Goal: Task Accomplishment & Management: Manage account settings

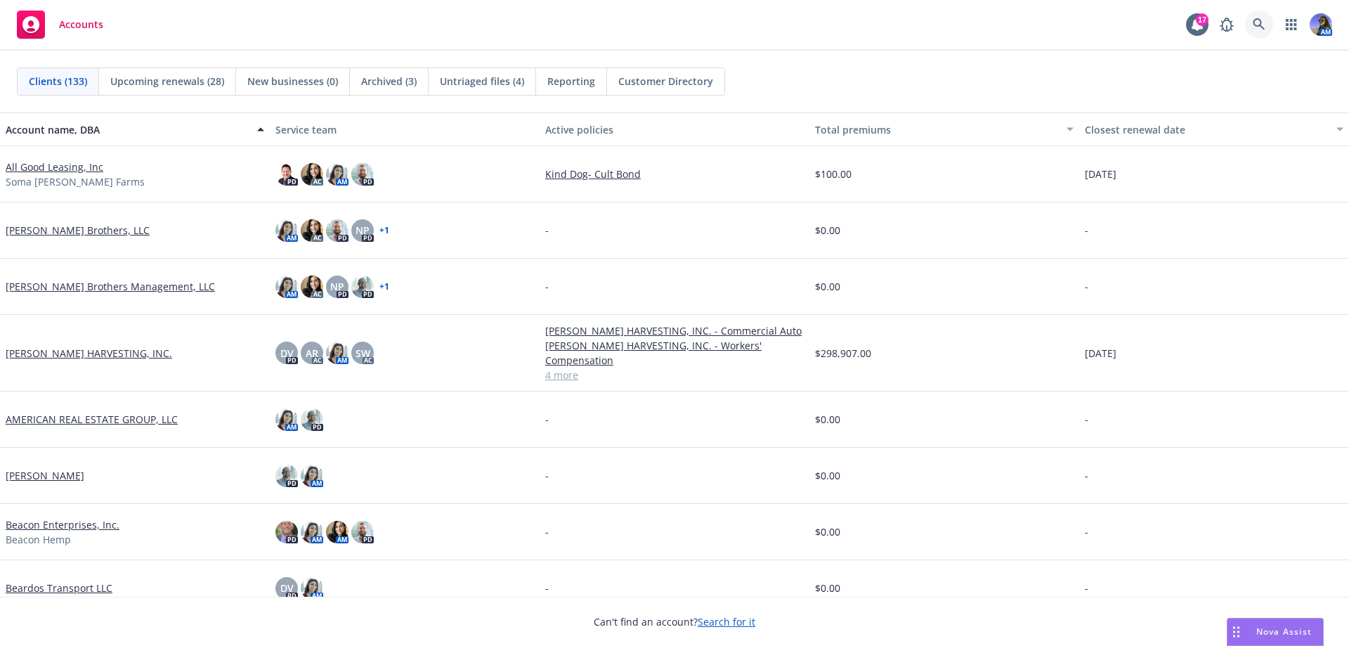
click at [1255, 25] on icon at bounding box center [1258, 24] width 13 height 13
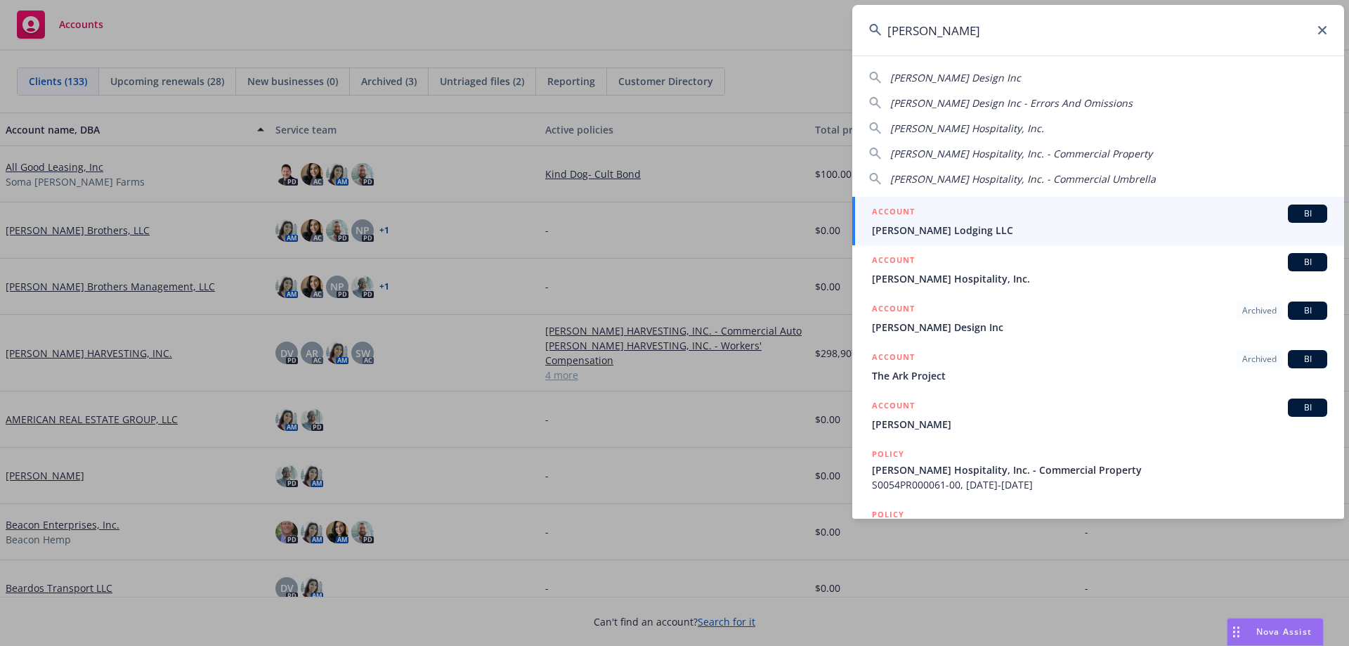
type input "[PERSON_NAME]"
click at [884, 229] on span "[PERSON_NAME] Lodging LLC" at bounding box center [1099, 230] width 455 height 15
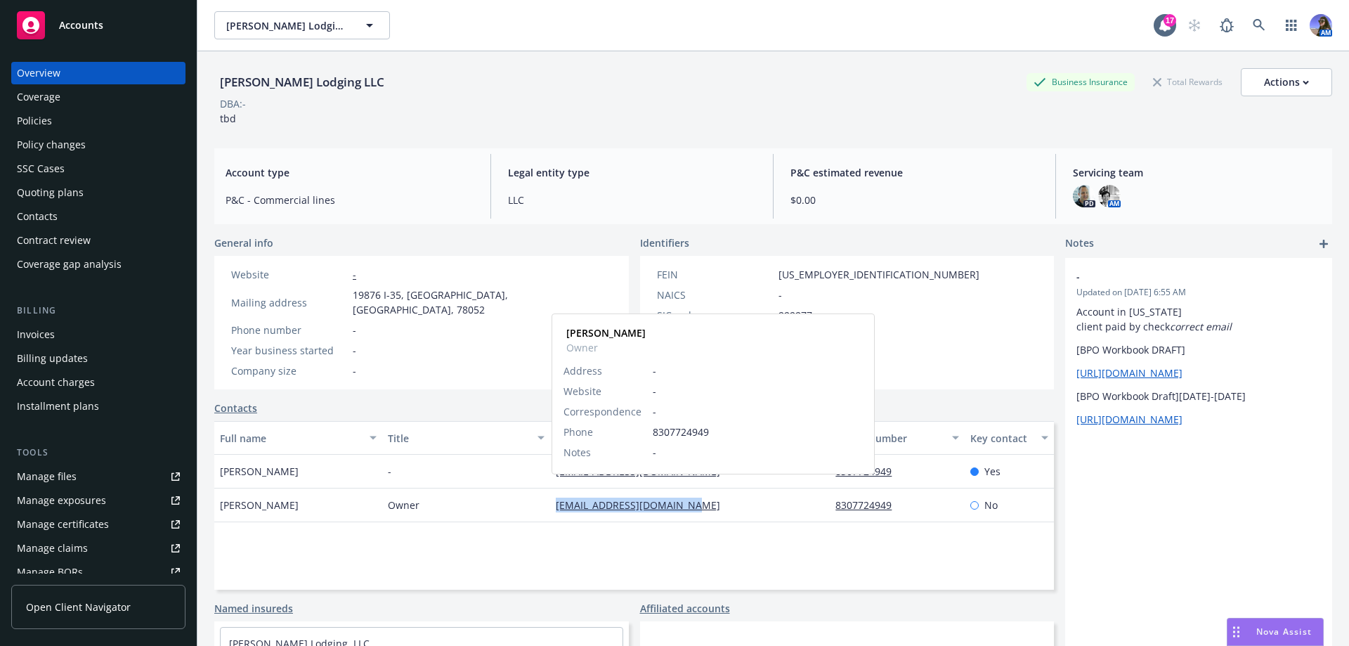
drag, startPoint x: 709, startPoint y: 499, endPoint x: 553, endPoint y: 489, distance: 156.3
click at [553, 489] on div "[EMAIL_ADDRESS][DOMAIN_NAME] [PERSON_NAME] Owner Address - Website - Correspond…" at bounding box center [690, 505] width 280 height 34
copy link "[EMAIL_ADDRESS][DOMAIN_NAME]"
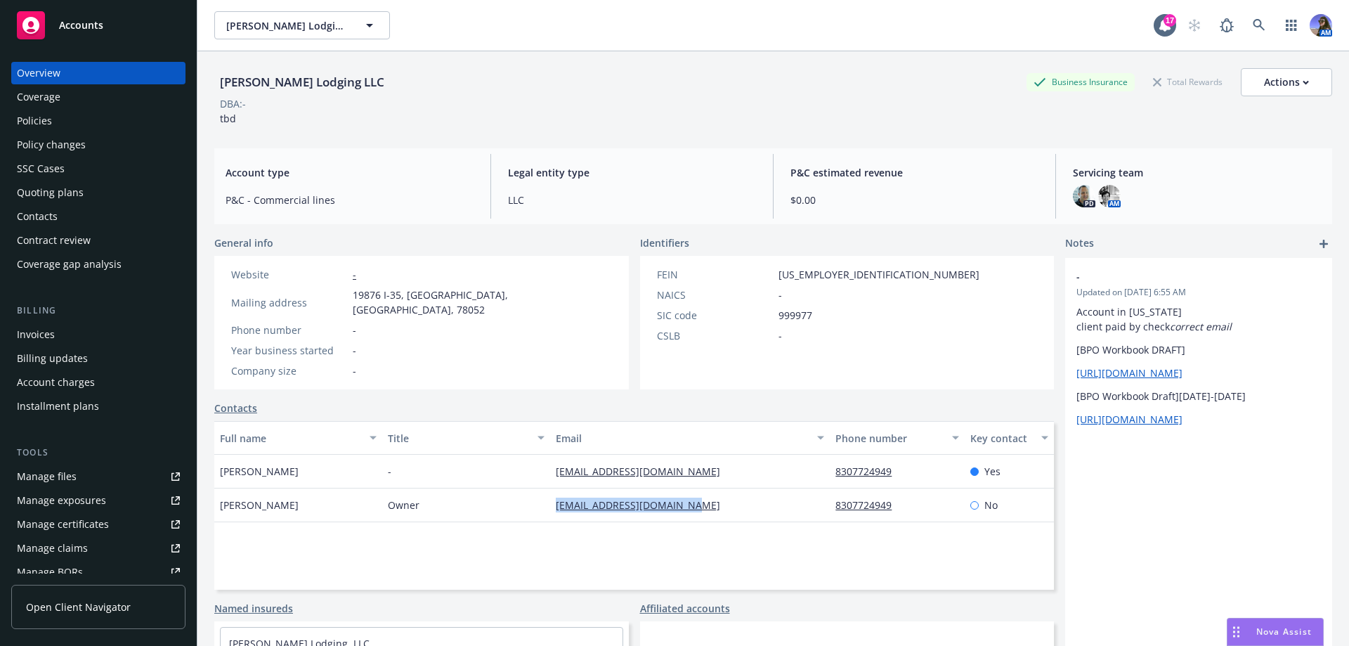
click at [145, 128] on div "Policies" at bounding box center [98, 121] width 163 height 22
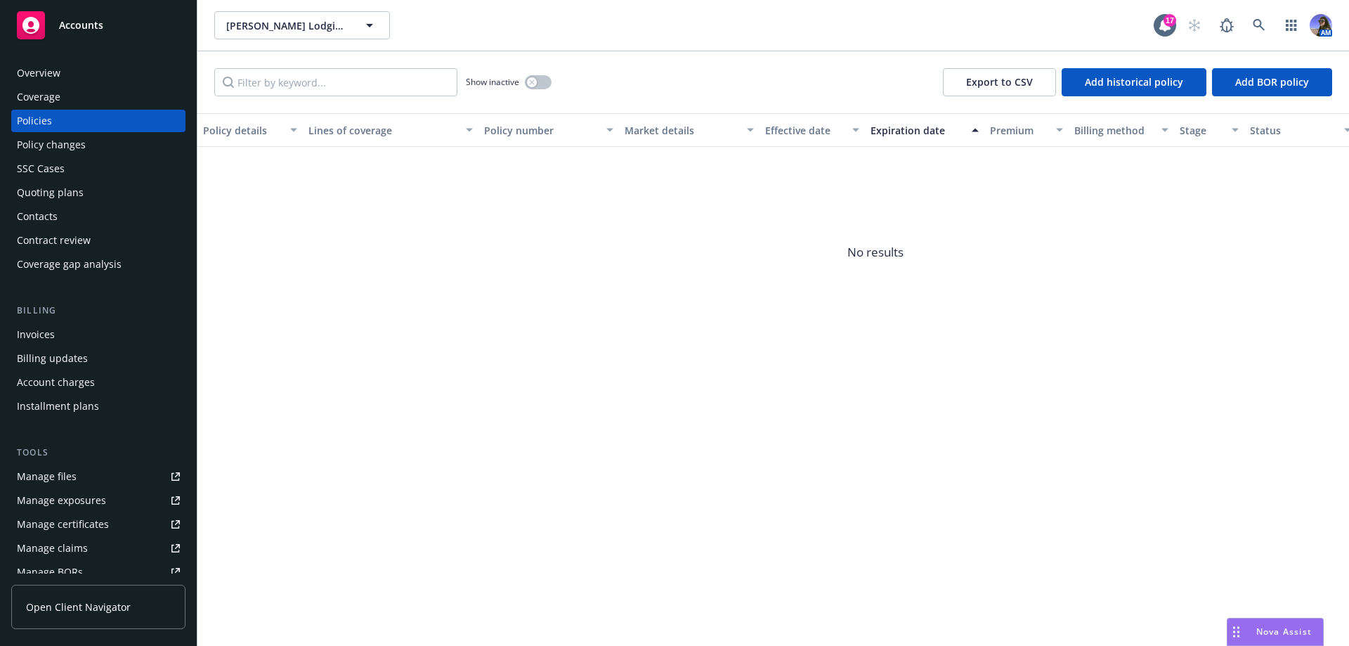
click at [44, 472] on div "Manage files" at bounding box center [47, 476] width 60 height 22
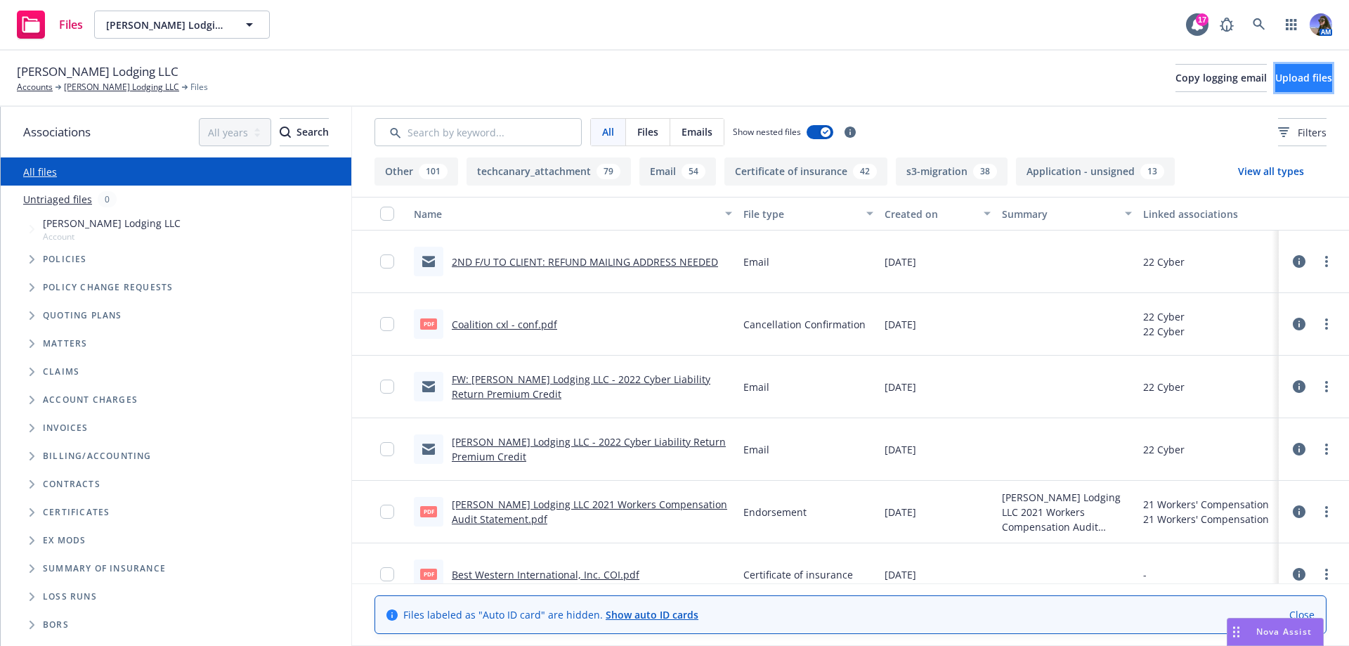
click at [1281, 80] on span "Upload files" at bounding box center [1303, 77] width 57 height 13
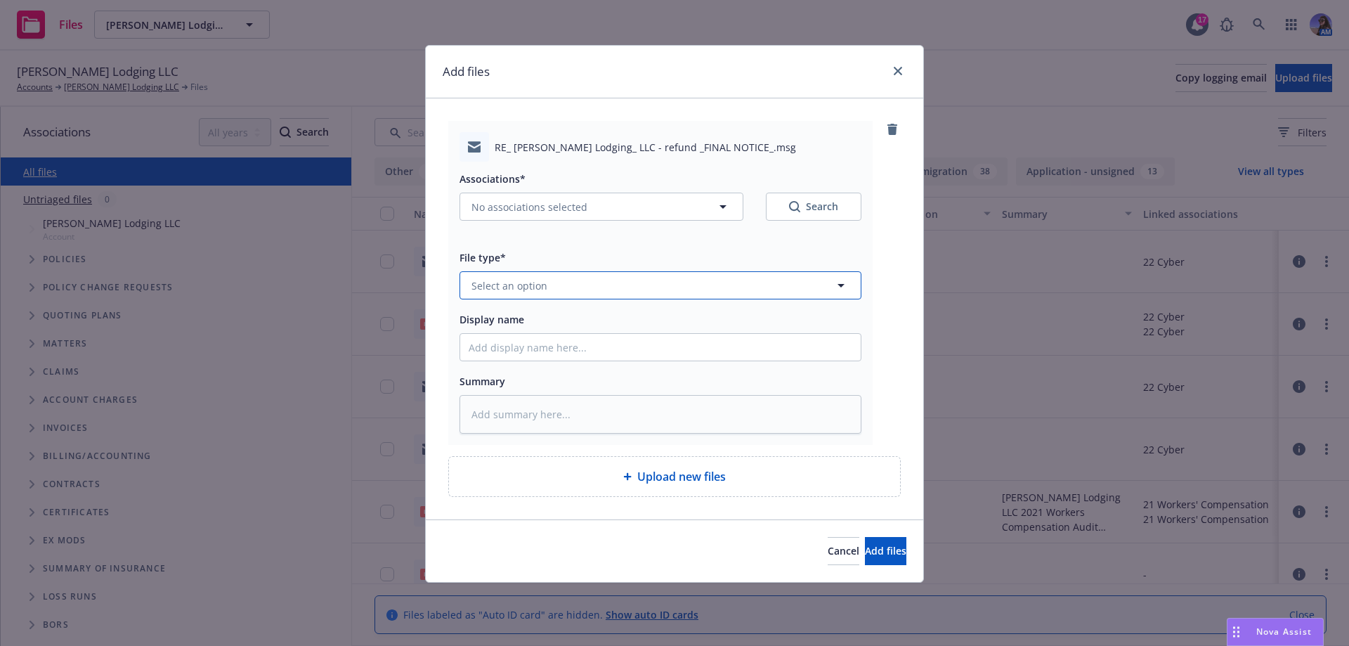
click at [556, 294] on button "Select an option" at bounding box center [660, 285] width 402 height 28
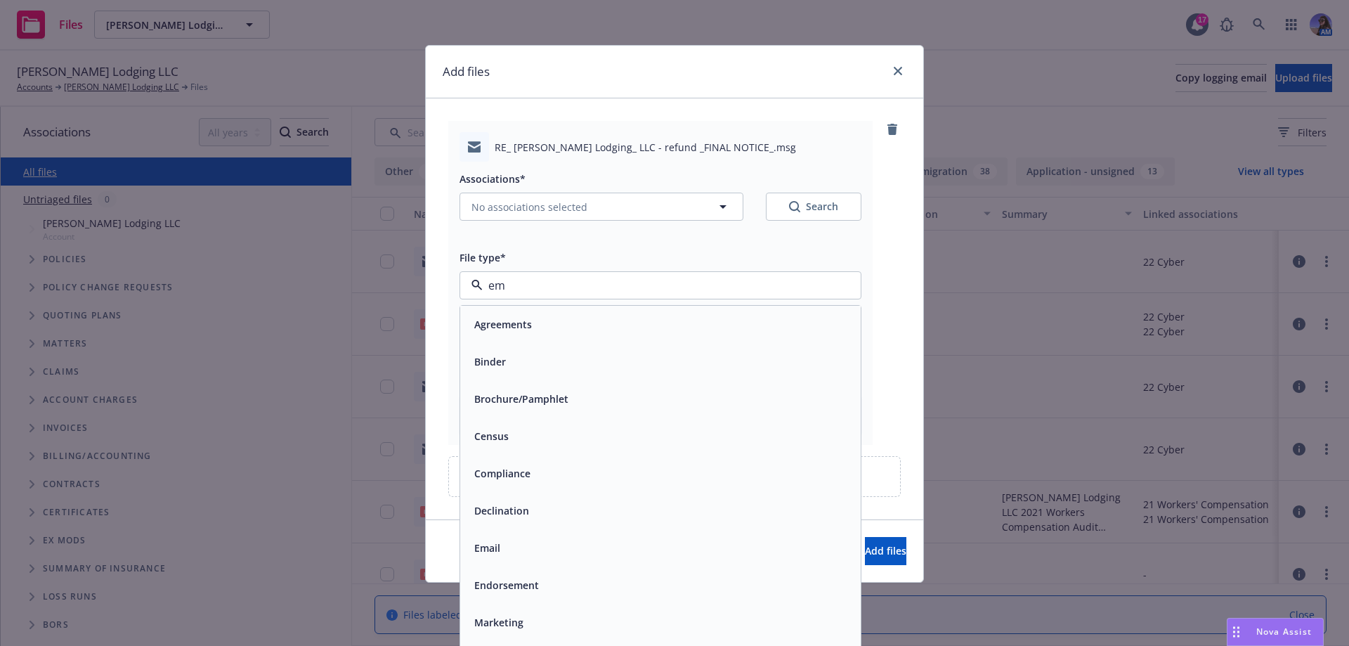
type input "ema"
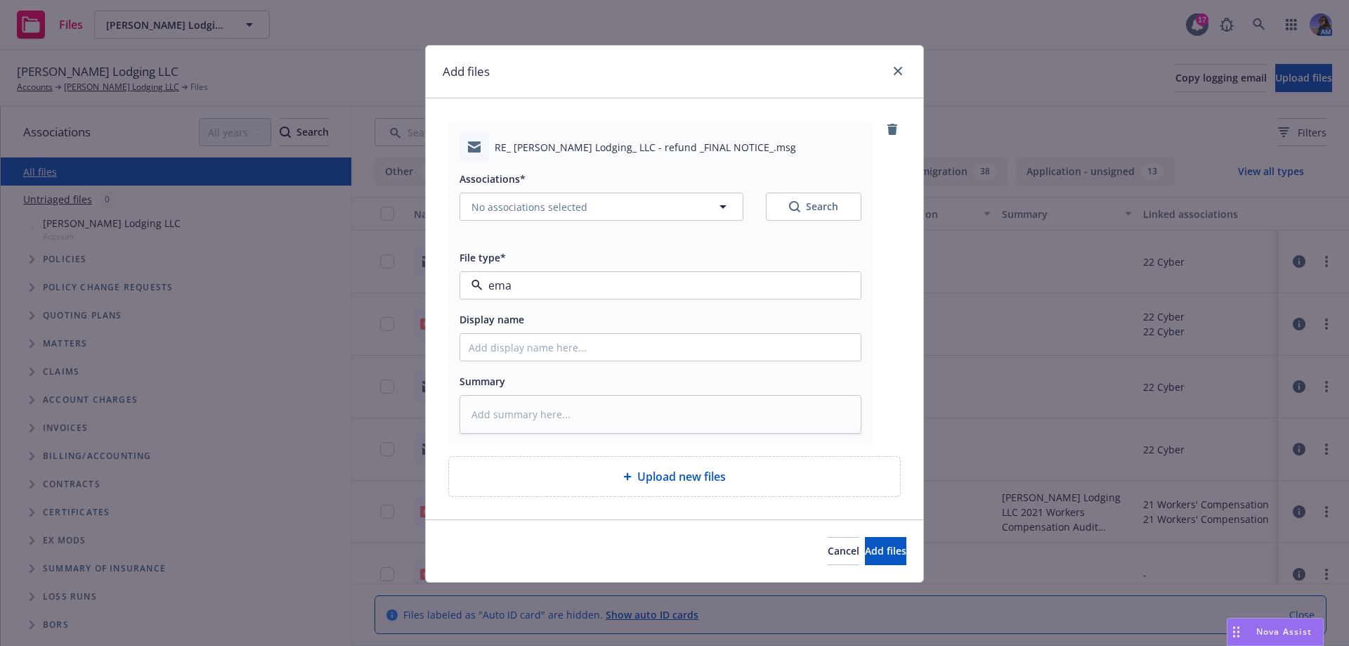
type textarea "x"
type input "f"
type textarea "x"
type input "fi"
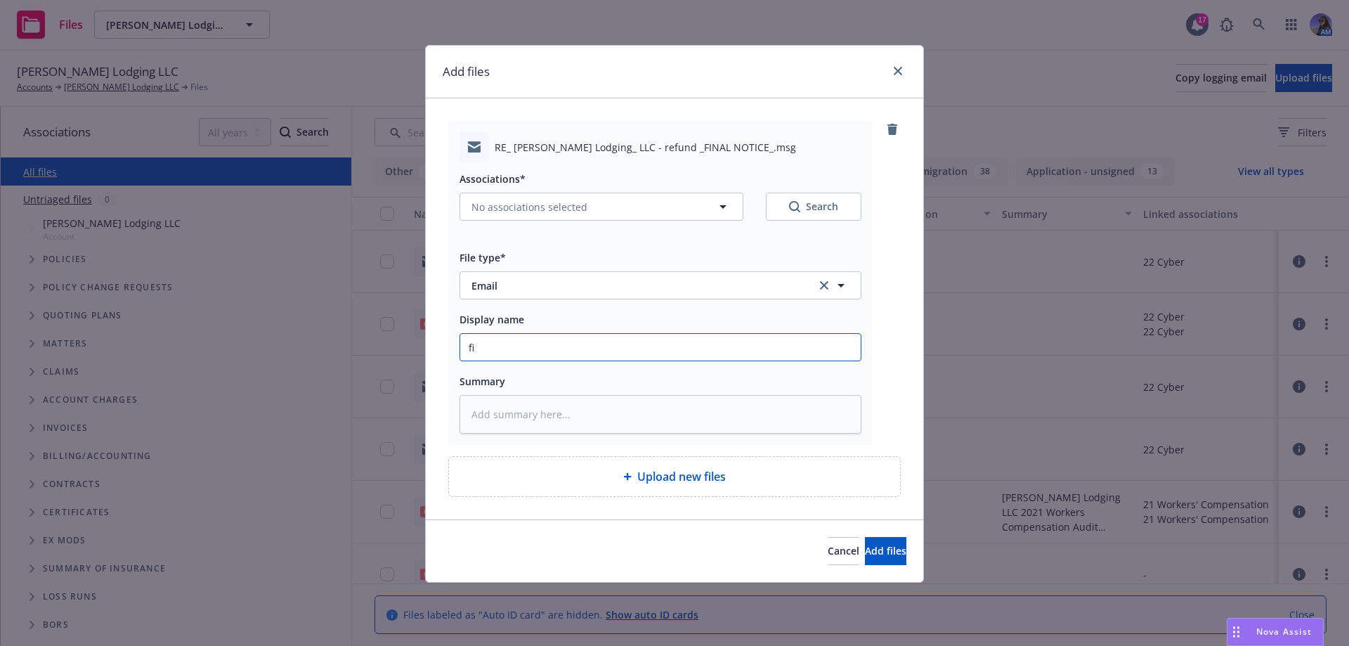
type textarea "x"
type input "fin"
type textarea "x"
type input "fi"
type textarea "x"
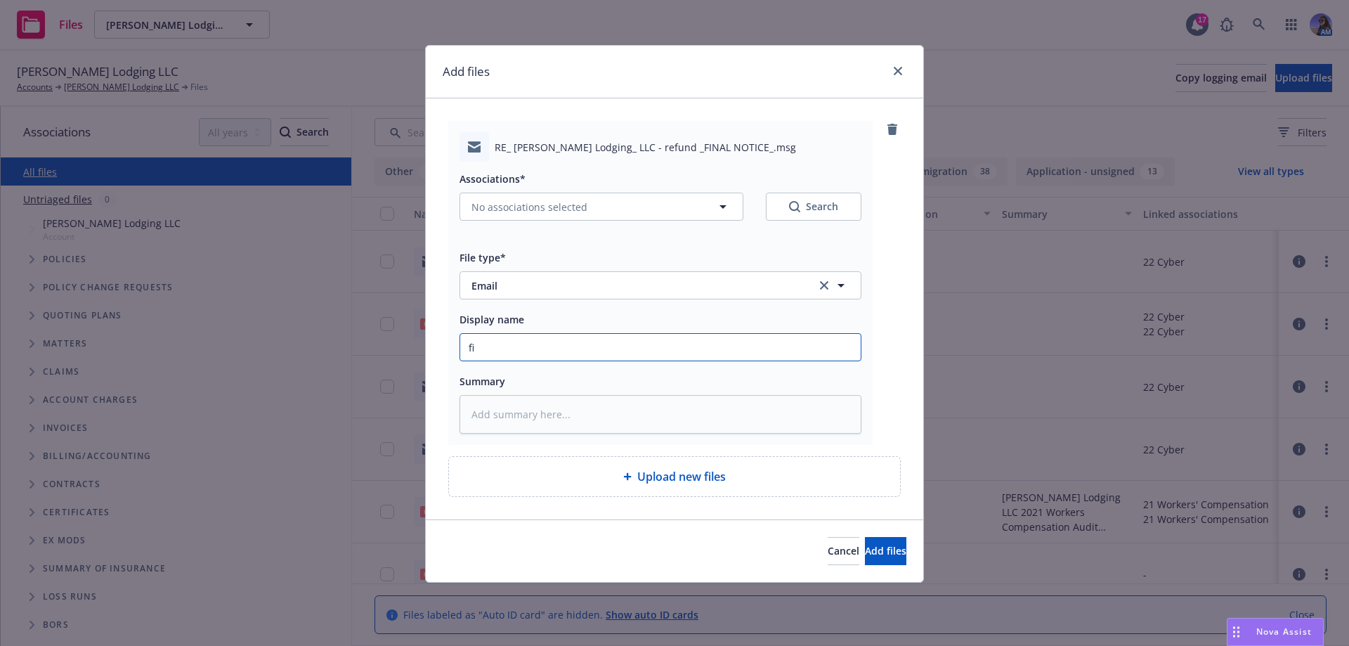
type input "f"
type textarea "x"
type input "F"
type textarea "x"
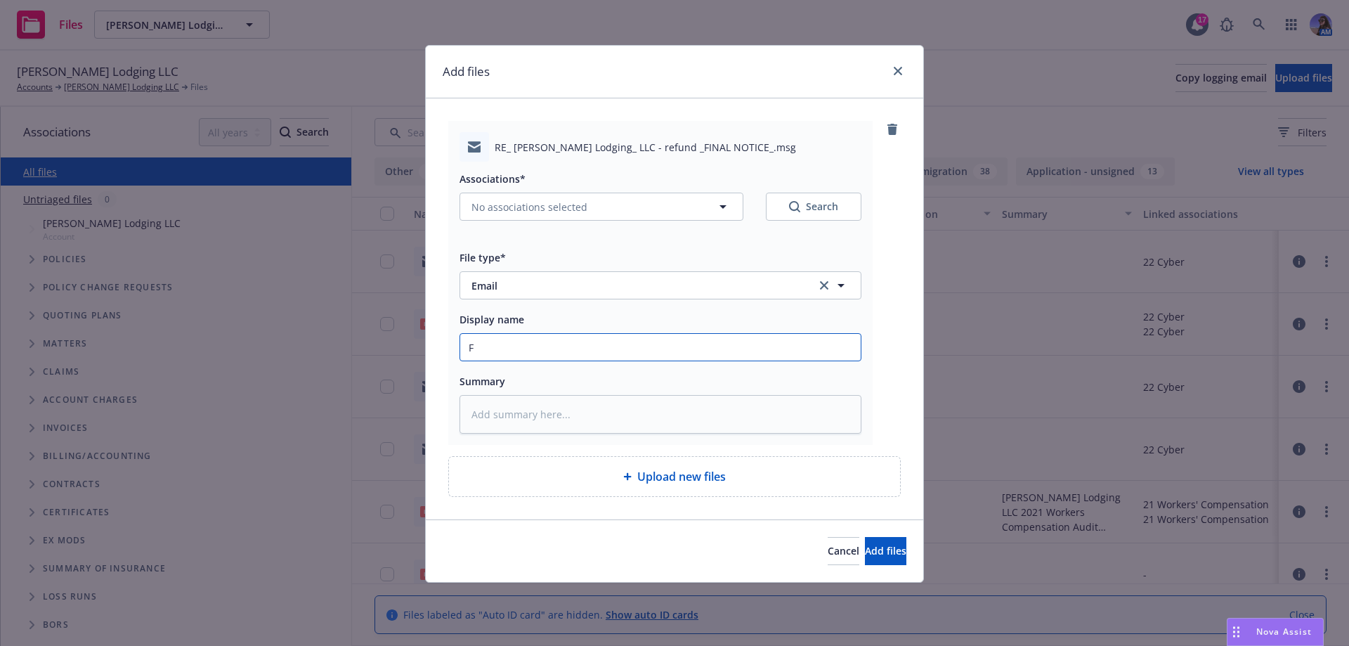
type input "FI"
type textarea "x"
type input "FIN"
type textarea "x"
type input "FINA"
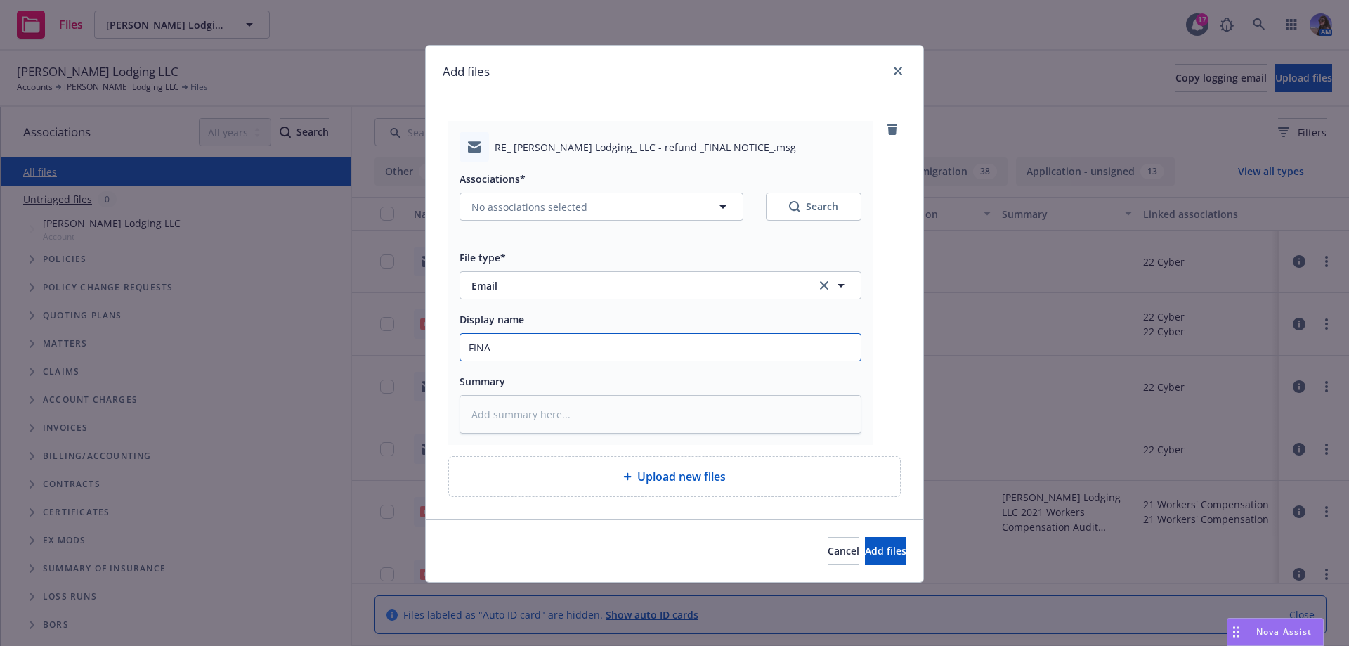
type textarea "x"
type input "FINAL"
type textarea "x"
type input "FINAL"
type textarea "x"
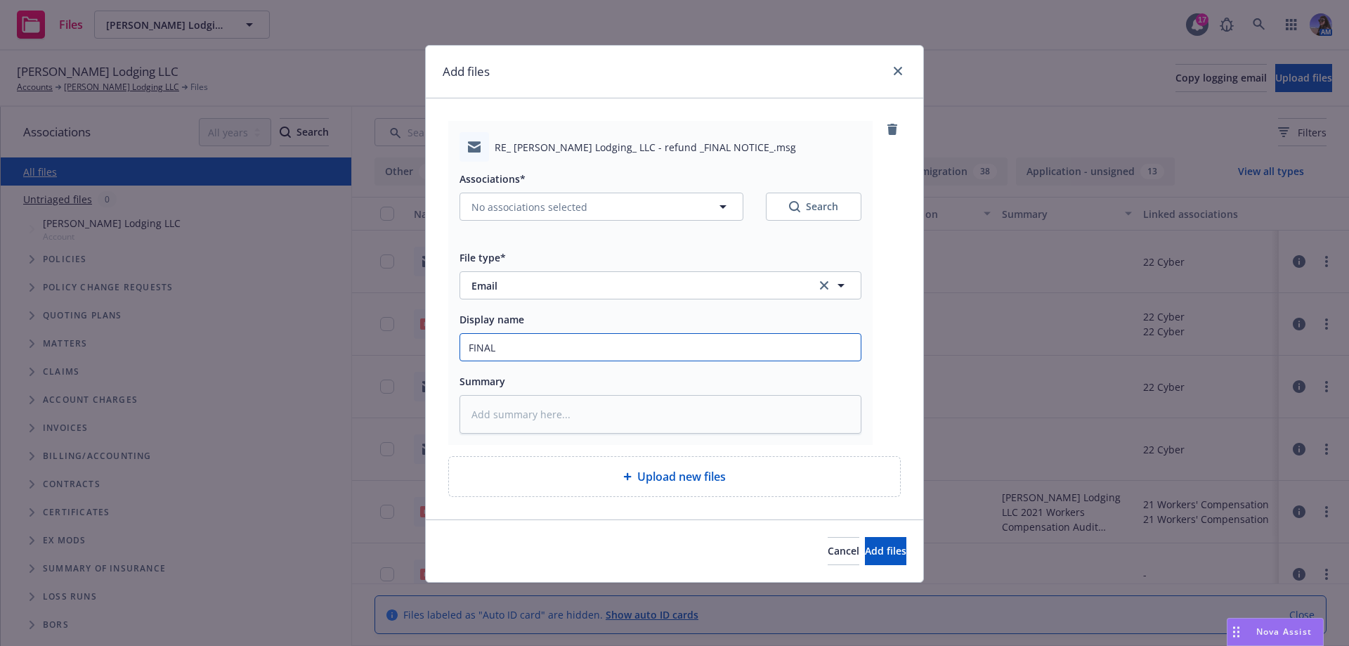
type input "FINAL E"
type textarea "x"
type input "FINAL EM"
type textarea "x"
type input "FINAL EM"
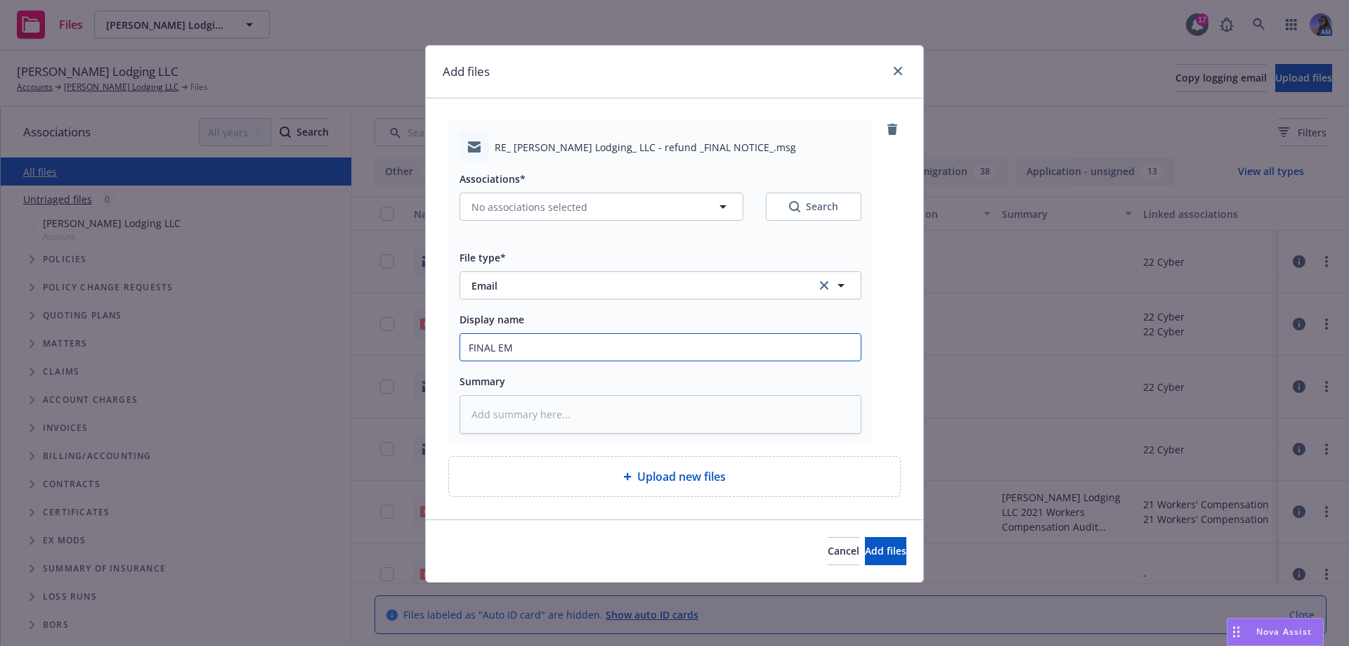
type textarea "x"
type input "FINAL EM T"
type textarea "x"
type input "FINAL EM TO"
type textarea "x"
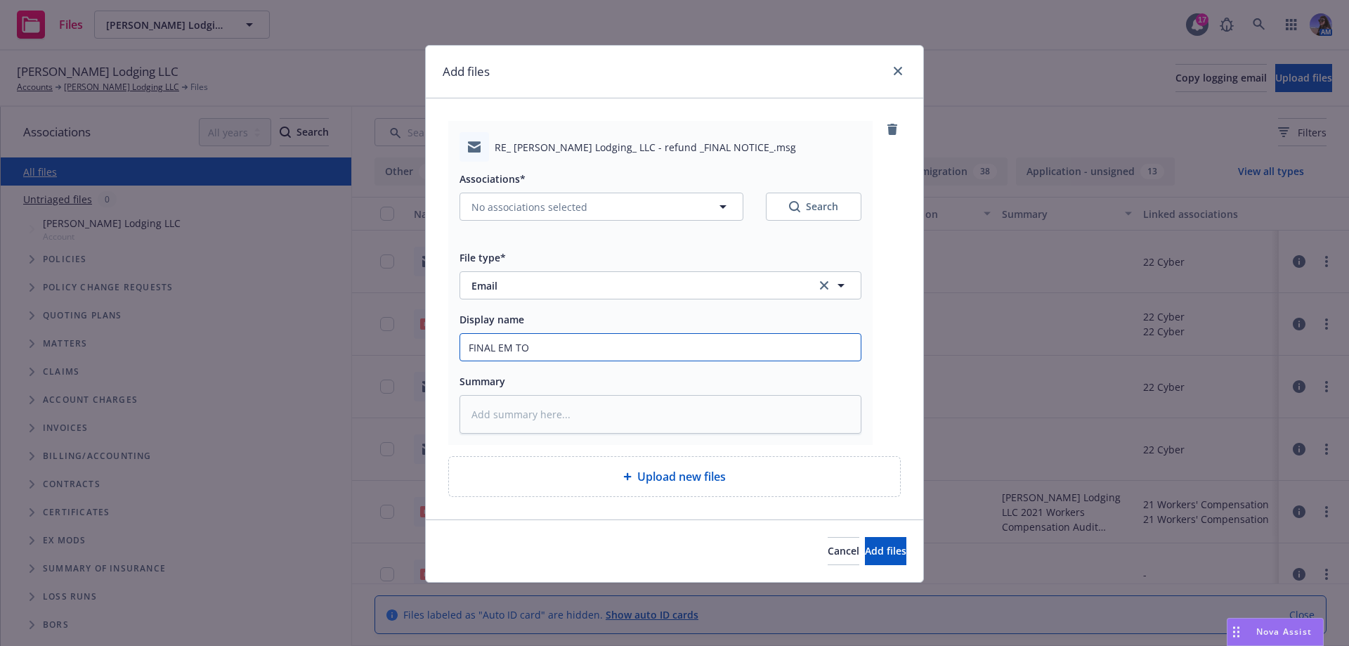
type input "FINAL EM TO"
type textarea "x"
type input "FINAL EM TO C"
type textarea "x"
type input "FINAL EM TO CL"
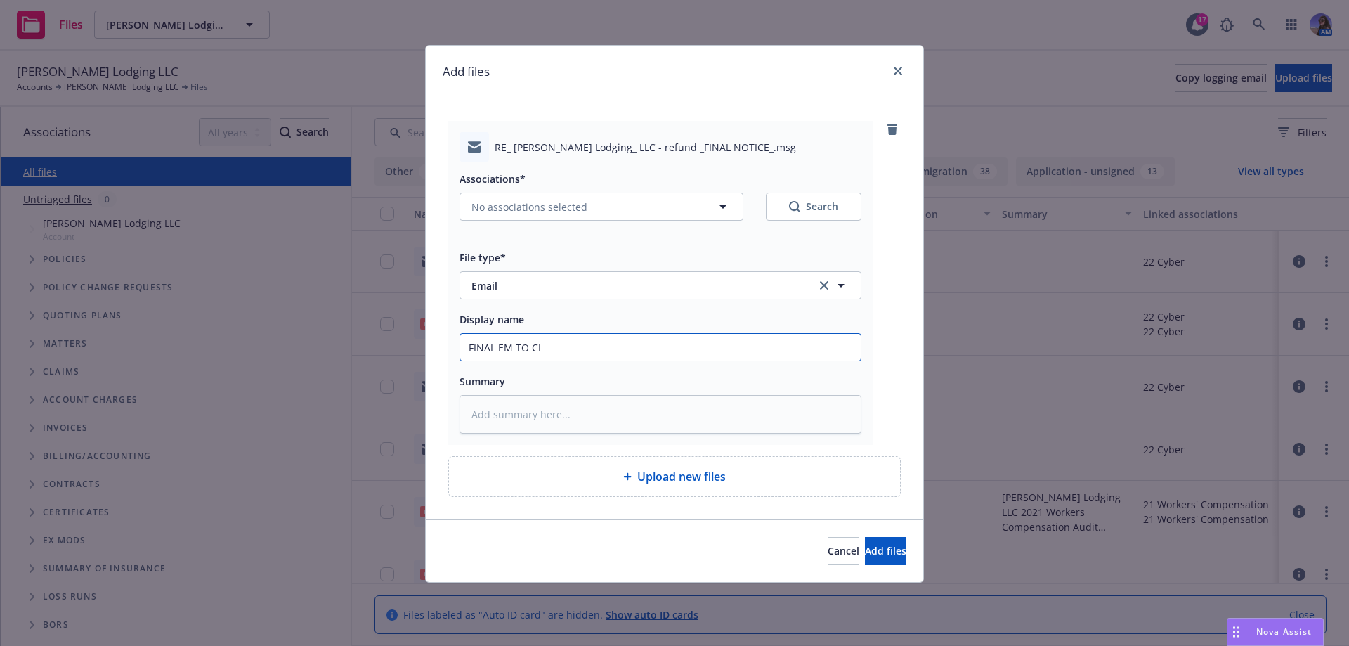
type textarea "x"
type input "FINAL EM TO CLI"
type textarea "x"
type input "FINAL EM TO CLIE"
type textarea "x"
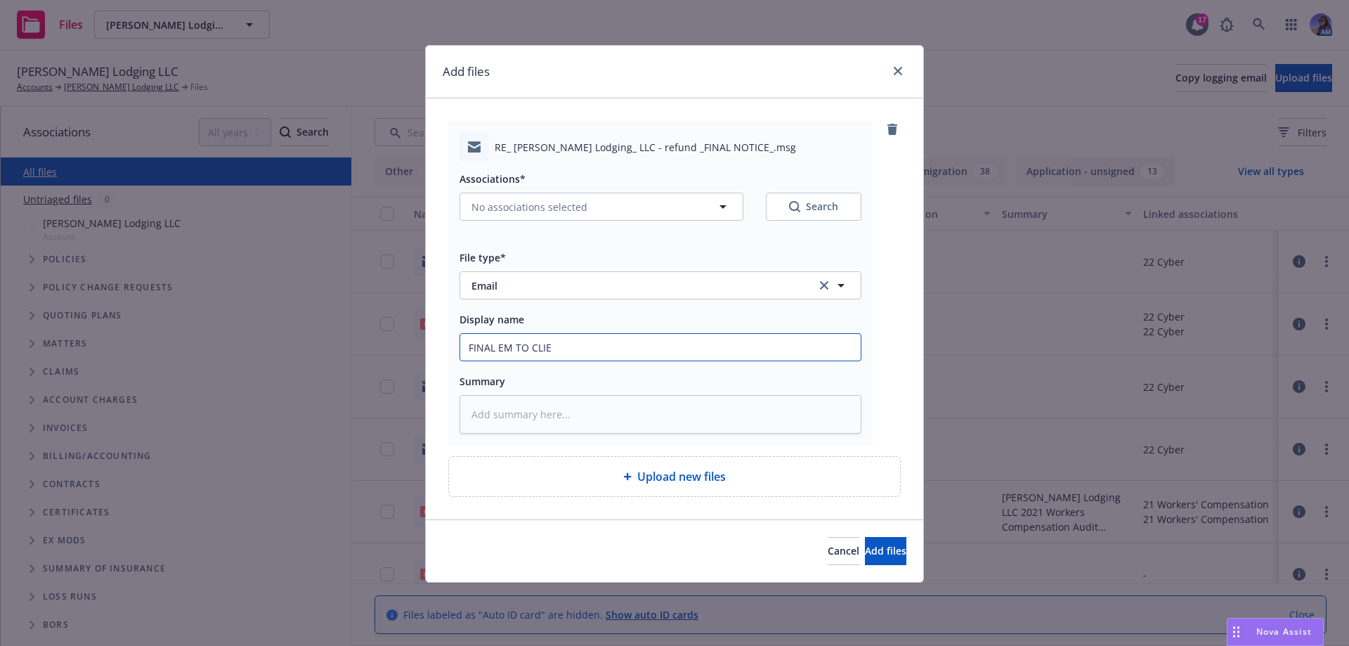
type input "FINAL EM TO CLIEN"
type textarea "x"
type input "FINAL EM TO CLIENT"
type textarea "x"
type input "FINAL EM TO CLIENT:"
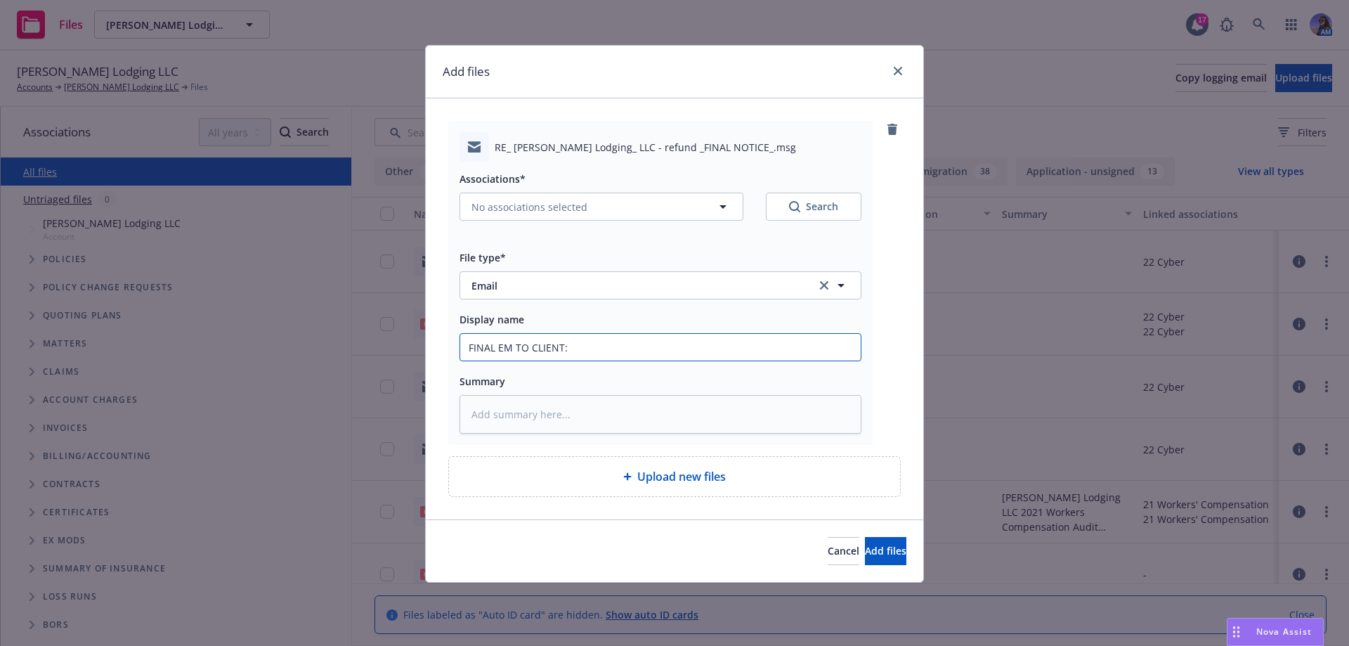
type textarea "x"
type input "FINAL EM TO CLIENT:"
type textarea "x"
type input "FINAL EM TO CLIENT: A"
type textarea "x"
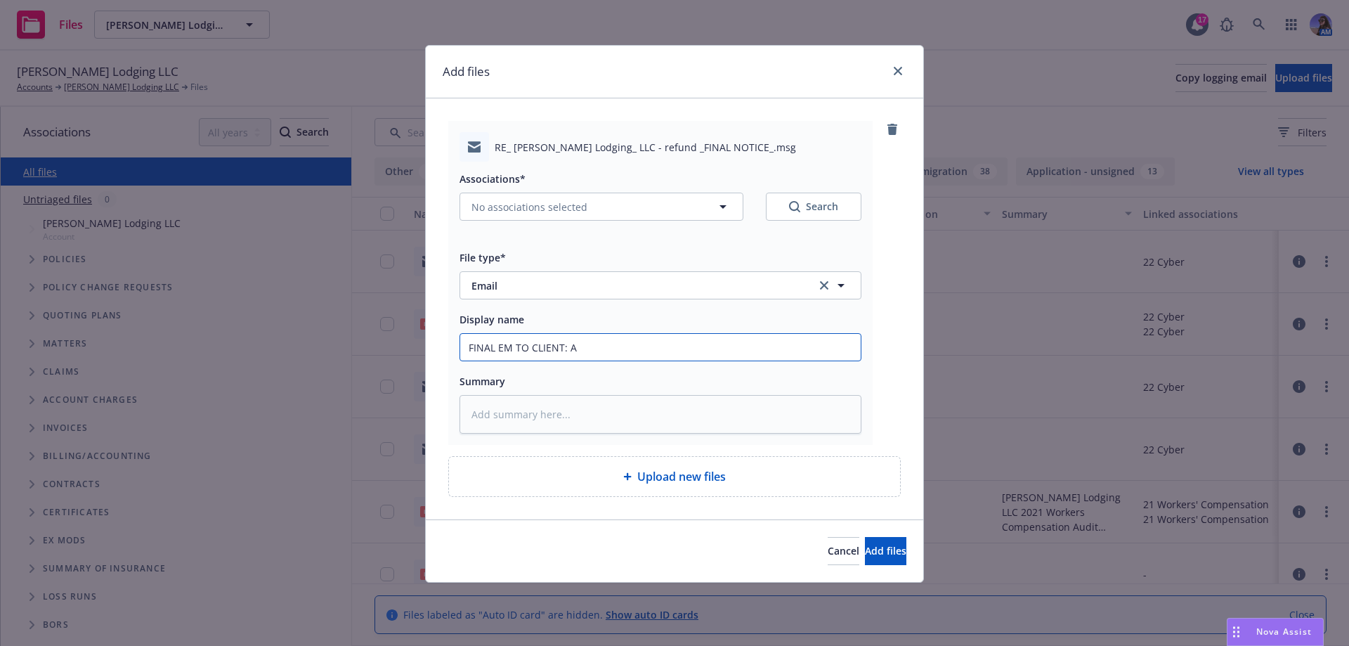
type input "FINAL EM TO CLIENT:"
type textarea "x"
type input "FINAL EM TO CLIENT: M"
type textarea "x"
type input "FINAL EM TO CLIENT: MA"
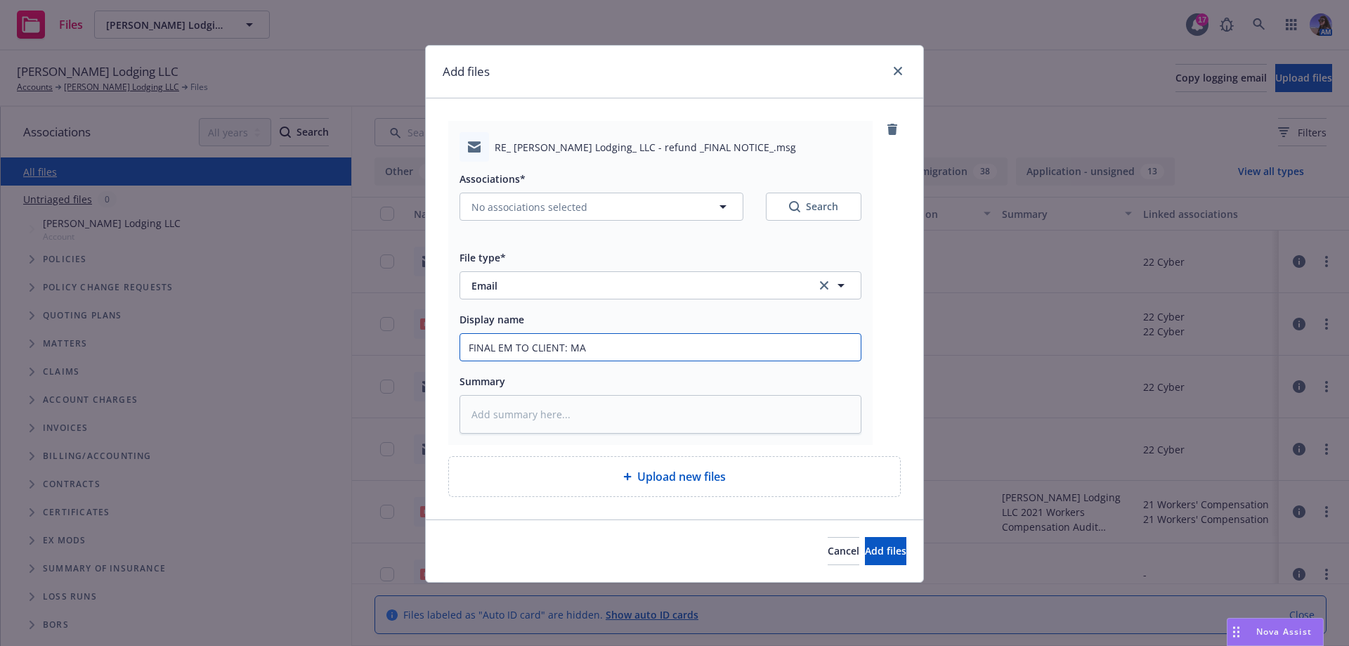
type textarea "x"
type input "FINAL EM TO CLIENT: MAI"
type textarea "x"
type input "FINAL EM TO CLIENT: MAIL"
type textarea "x"
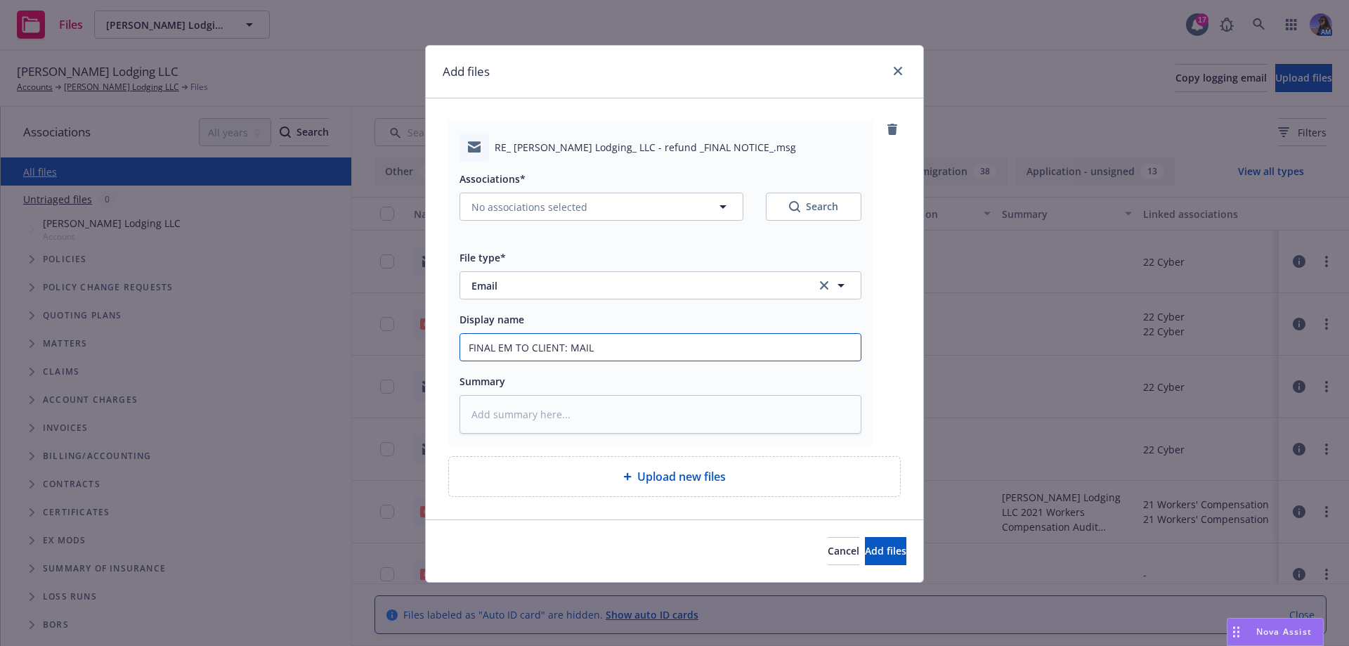
type input "FINAL EM TO CLIENT: MAILI"
type textarea "x"
type input "FINAL EM TO CLIENT: MAILIN"
type textarea "x"
type input "FINAL EM TO CLIENT: MAILING"
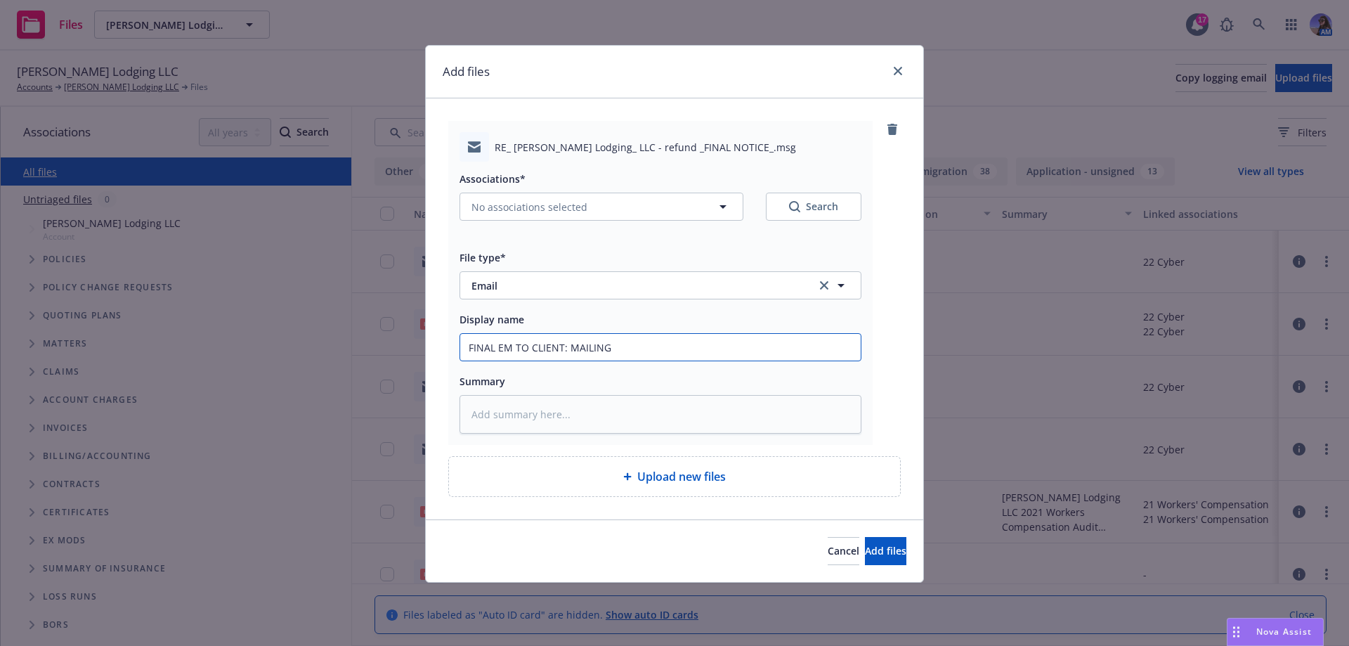
type textarea "x"
type input "FINAL EM TO CLIENT: MAILING"
type textarea "x"
type input "FINAL EM TO CLIENT: MAILING A"
type textarea "x"
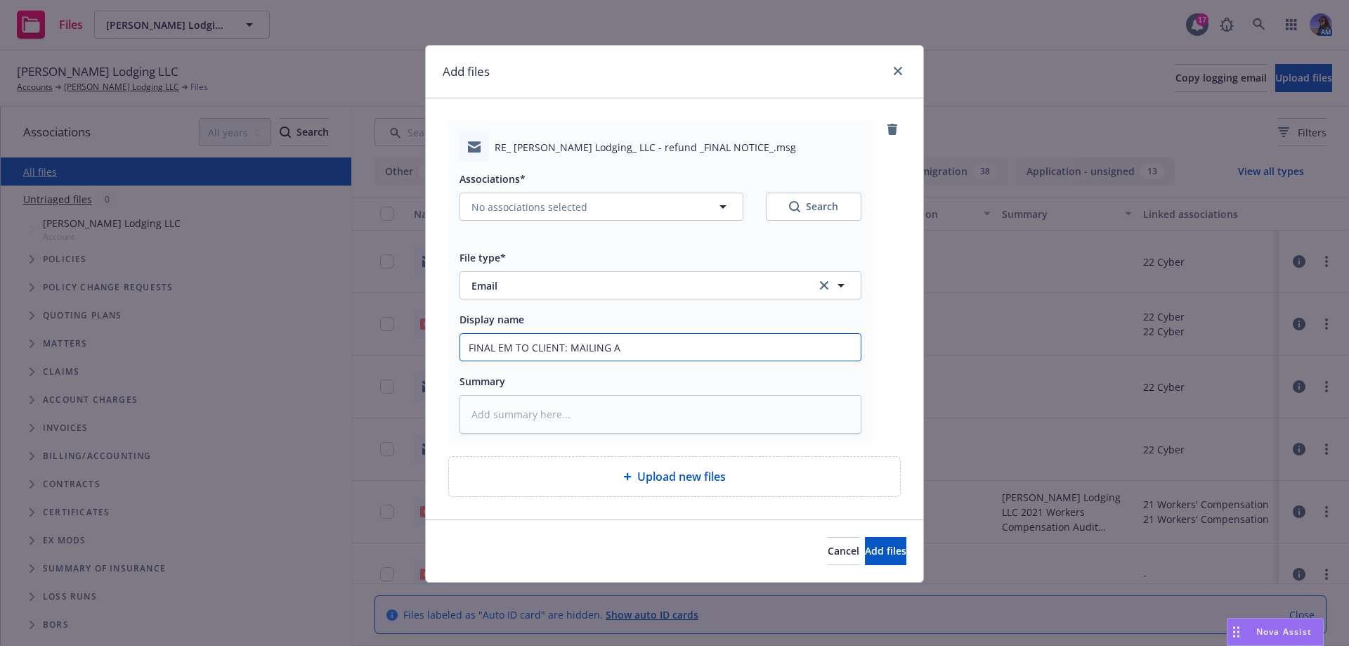
type input "FINAL EM TO CLIENT: MAILING AD"
type textarea "x"
type input "FINAL EM TO CLIENT: MAILING ADD"
type textarea "x"
type input "FINAL EM TO CLIENT: MAILING ADDR"
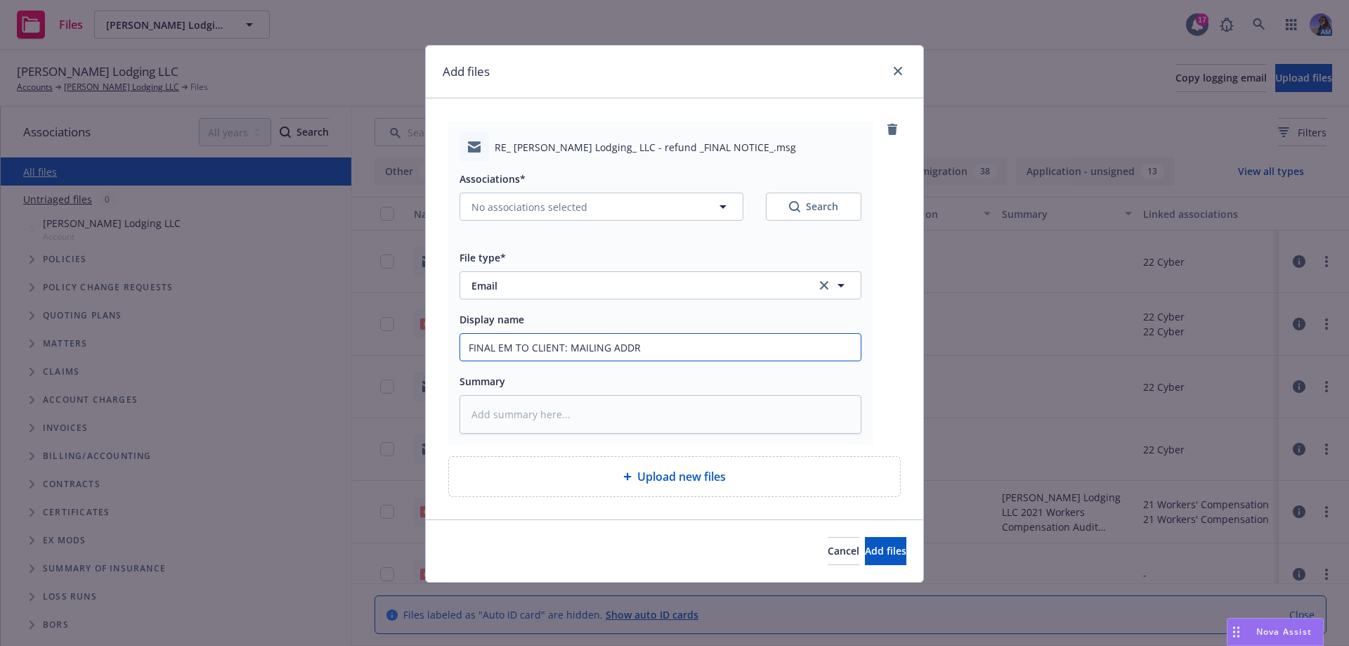
type textarea "x"
type input "FINAL EM TO CLIENT: MAILING ADDRE"
type textarea "x"
type input "FINAL EM TO CLIENT: MAILING ADDRES"
type textarea "x"
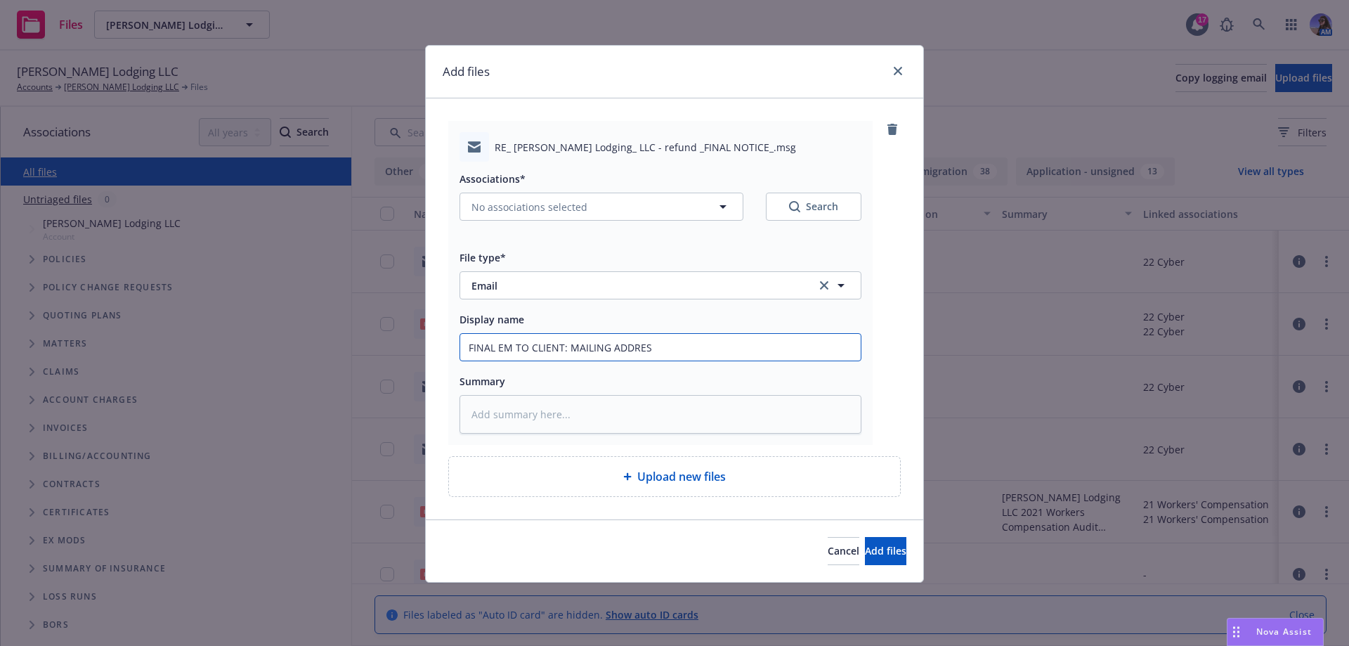
type input "FINAL EM TO CLIENT: MAILING ADDRESS"
type textarea "x"
type input "FINAL EM TO CLIENT: MAILING ADDRESS"
type textarea "x"
type input "FINAL EM TO CLIENT: MAILING ADDRESS N"
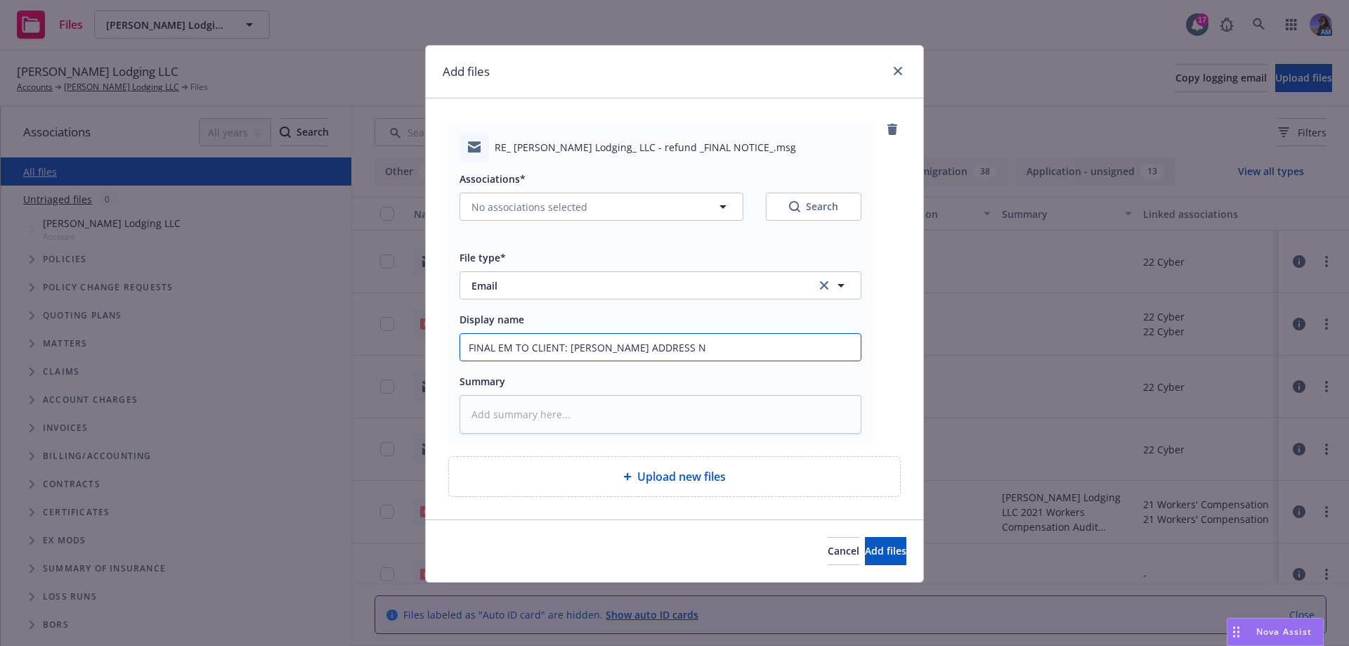
type textarea "x"
type input "FINAL EM TO CLIENT: MAILING ADDRESS NE"
type textarea "x"
type input "FINAL EM TO CLIENT: MAILING ADDRESS NEE"
type textarea "x"
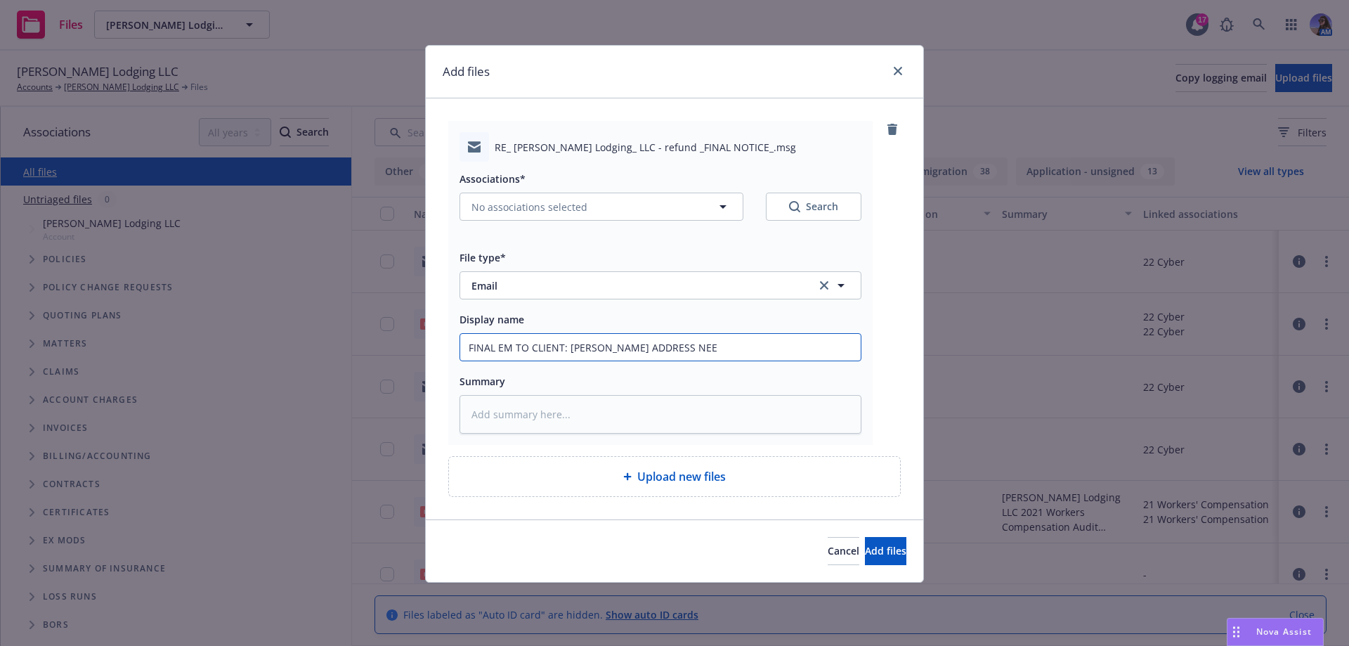
type input "FINAL EM TO CLIENT: MAILING ADDRESS NEED"
type textarea "x"
type input "FINAL EM TO CLIENT: MAILING ADDRESS NEEDE"
type textarea "x"
type input "FINAL EM TO CLIENT: MAILING ADDRESS NEEDED"
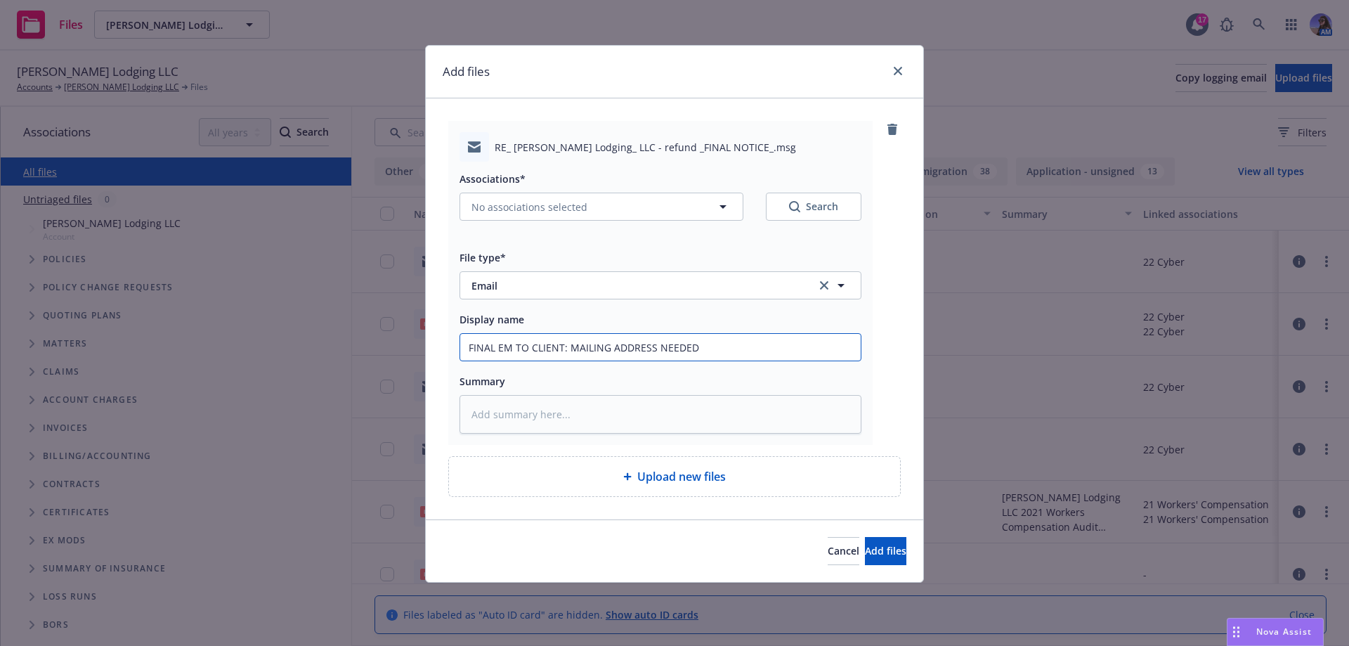
type textarea "x"
type input "FINAL EM TO CLIENT: MAILING ADDRESS NEEDED"
type textarea "x"
type input "FINAL EM TO CLIENT: MAILING ADDRESS NEEDED F"
type textarea "x"
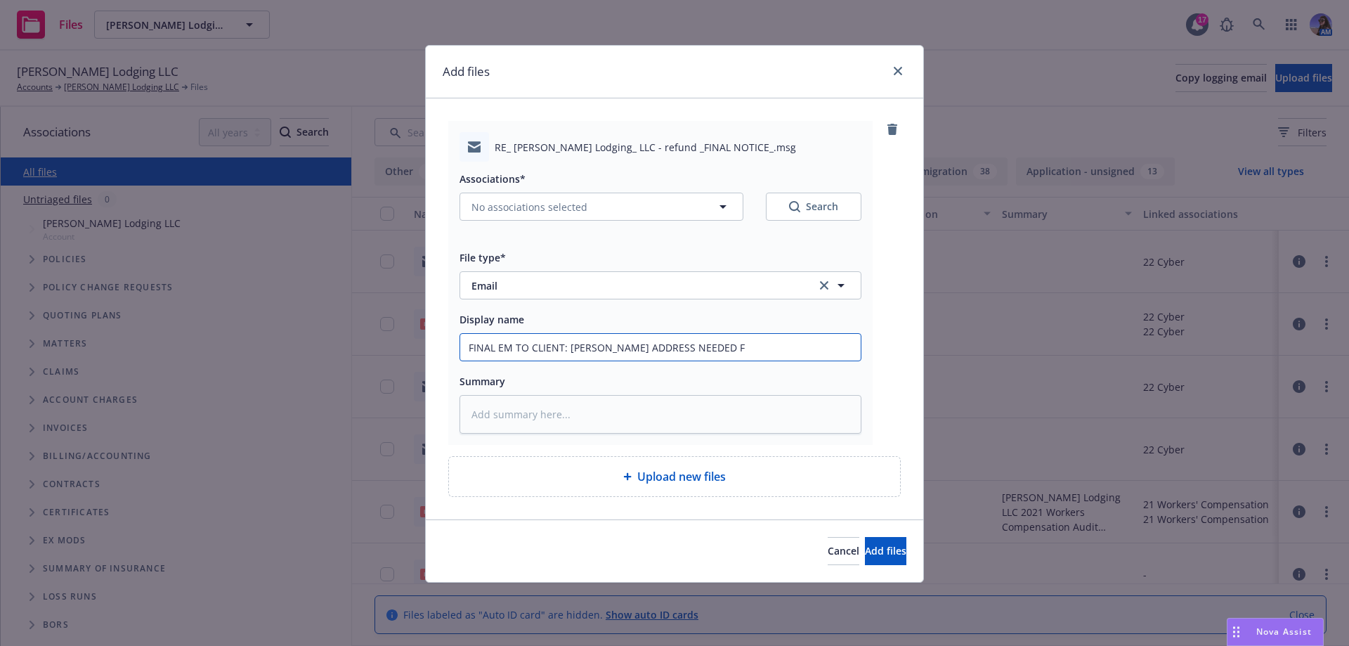
type input "FINAL EM TO CLIENT: MAILING ADDRESS NEEDED FO"
type textarea "x"
type input "FINAL EM TO CLIENT: MAILING ADDRESS NEEDED FOR"
type textarea "x"
type input "FINAL EM TO CLIENT: MAILING ADDRESS NEEDED FOR"
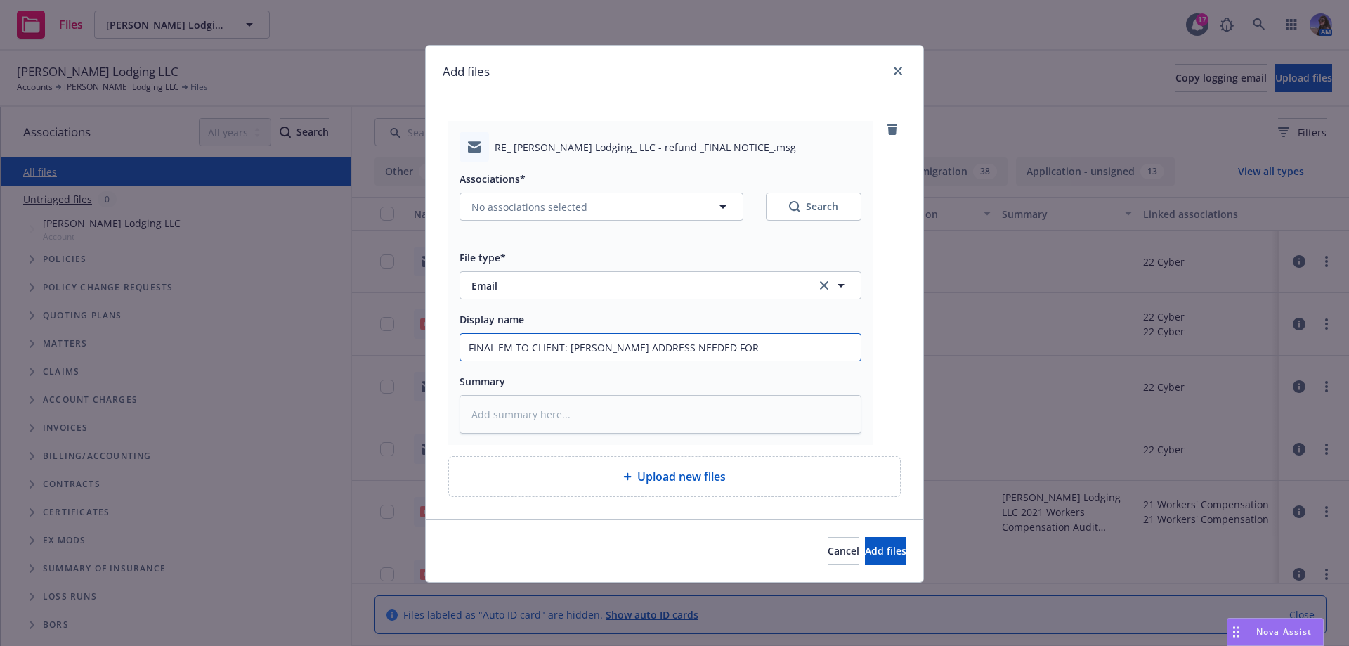
type textarea "x"
type input "FINAL EM TO CLIENT: MAILING ADDRESS NEEDED FOR R"
type textarea "x"
type input "FINAL EM TO CLIENT: MAILING ADDRESS NEEDED FOR RE"
type textarea "x"
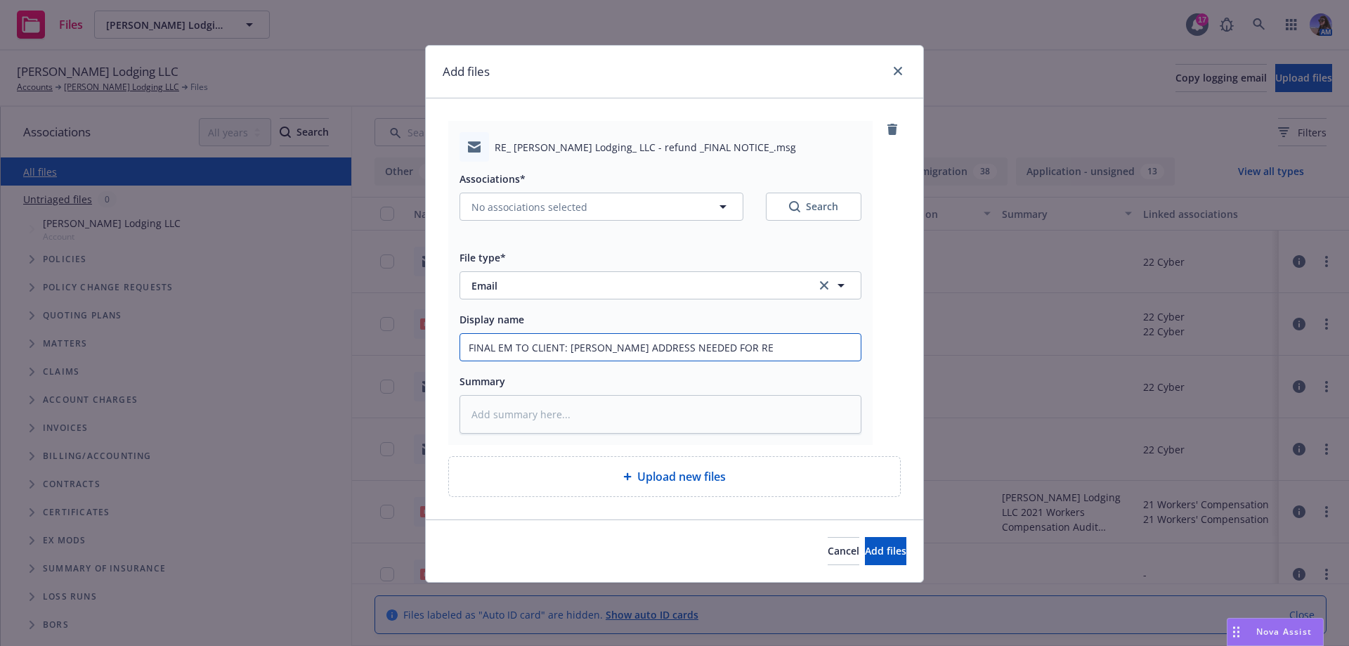
type input "FINAL EM TO CLIENT: MAILING ADDRESS NEEDED FOR REF"
type textarea "x"
type input "FINAL EM TO CLIENT: MAILING ADDRESS NEEDED FOR REFU"
type textarea "x"
type input "FINAL EM TO CLIENT: MAILING ADDRESS NEEDED FOR REFUN"
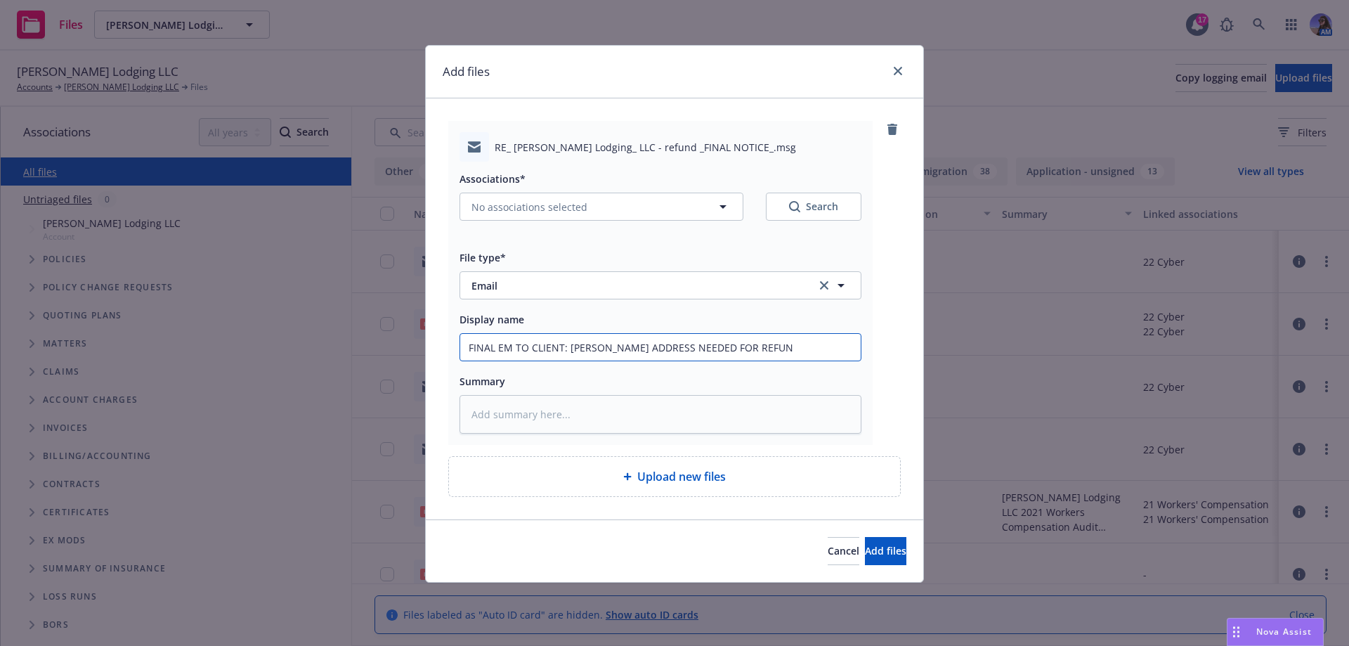
type textarea "x"
type input "FINAL EM TO CLIENT: MAILING ADDRESS NEEDED FOR REFUND"
click at [869, 558] on button "Add files" at bounding box center [885, 551] width 41 height 28
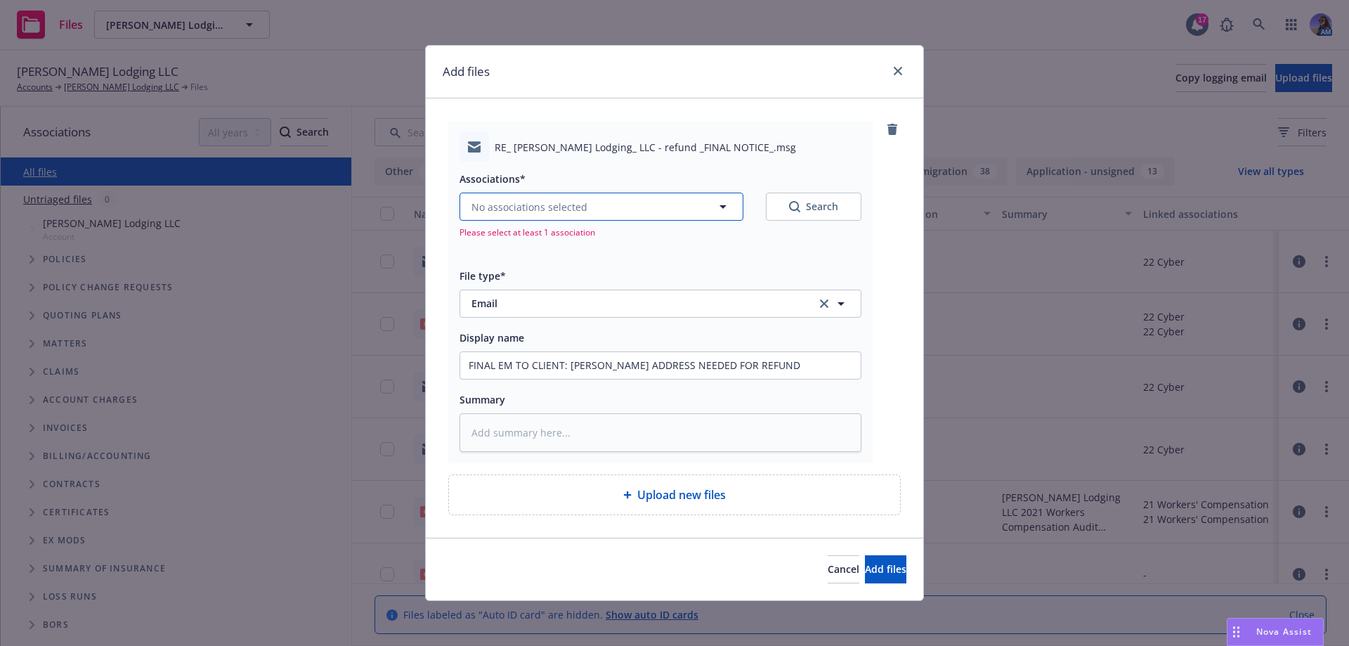
click at [526, 204] on span "No associations selected" at bounding box center [529, 206] width 116 height 15
type textarea "x"
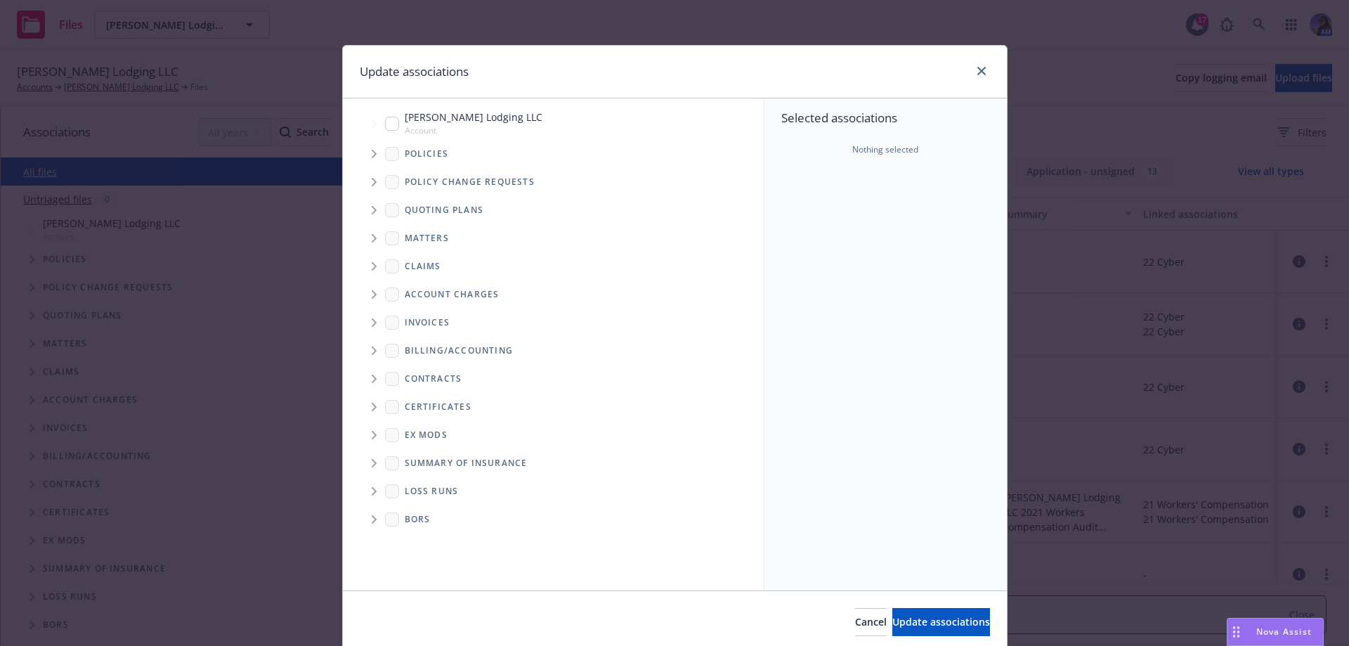
click at [387, 117] on input "Tree Example" at bounding box center [392, 124] width 14 height 14
checkbox input "true"
click at [898, 615] on span "Update associations" at bounding box center [941, 621] width 98 height 13
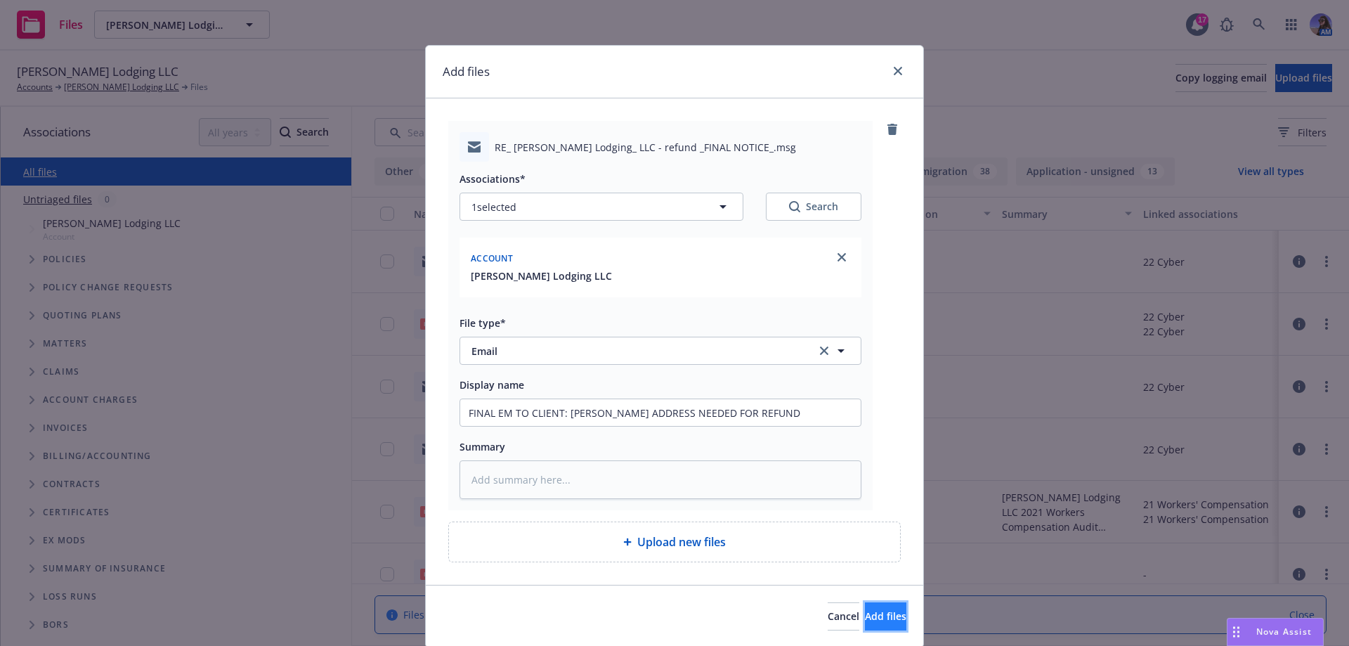
click at [865, 615] on span "Add files" at bounding box center [885, 615] width 41 height 13
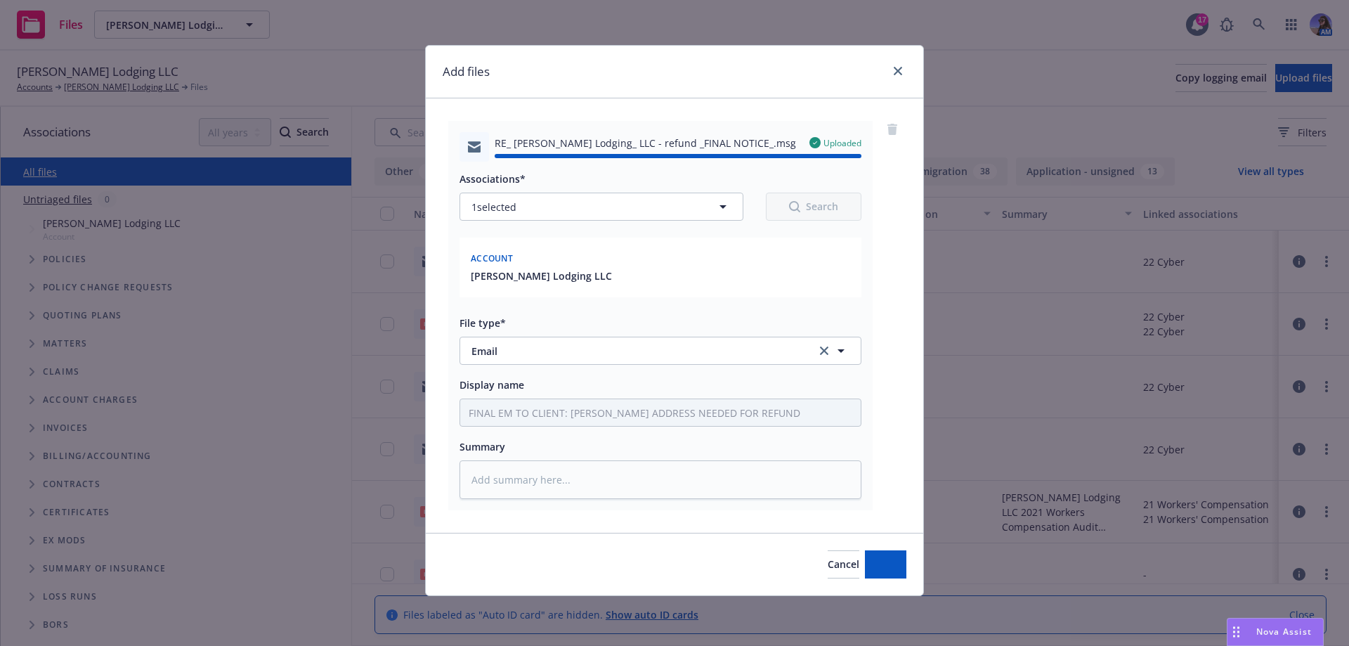
type textarea "x"
